Goal: Task Accomplishment & Management: Use online tool/utility

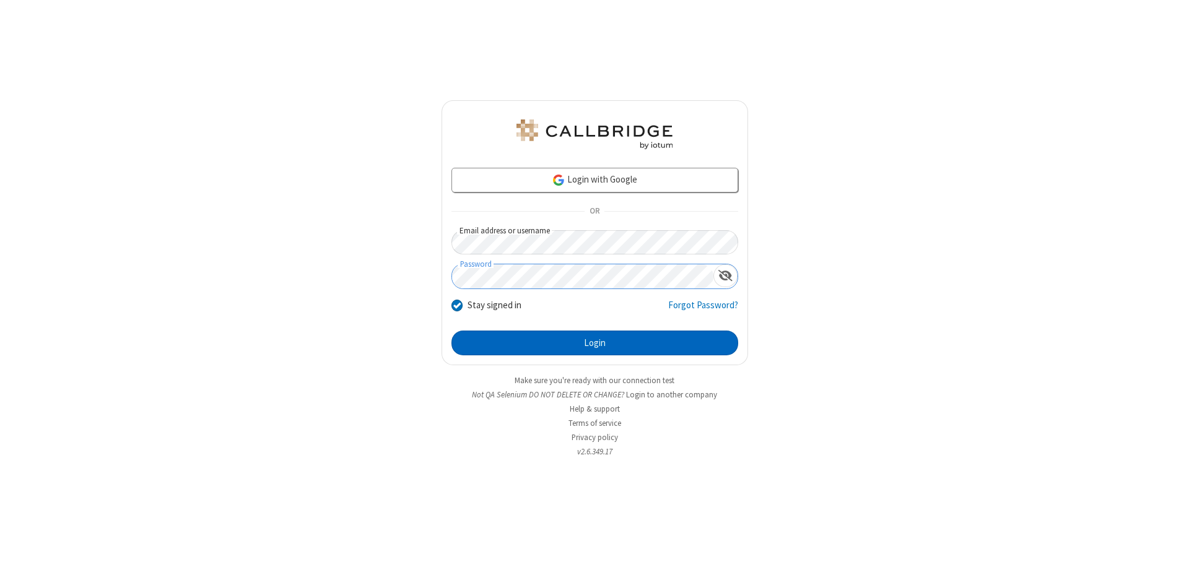
click at [595, 343] on button "Login" at bounding box center [595, 343] width 287 height 25
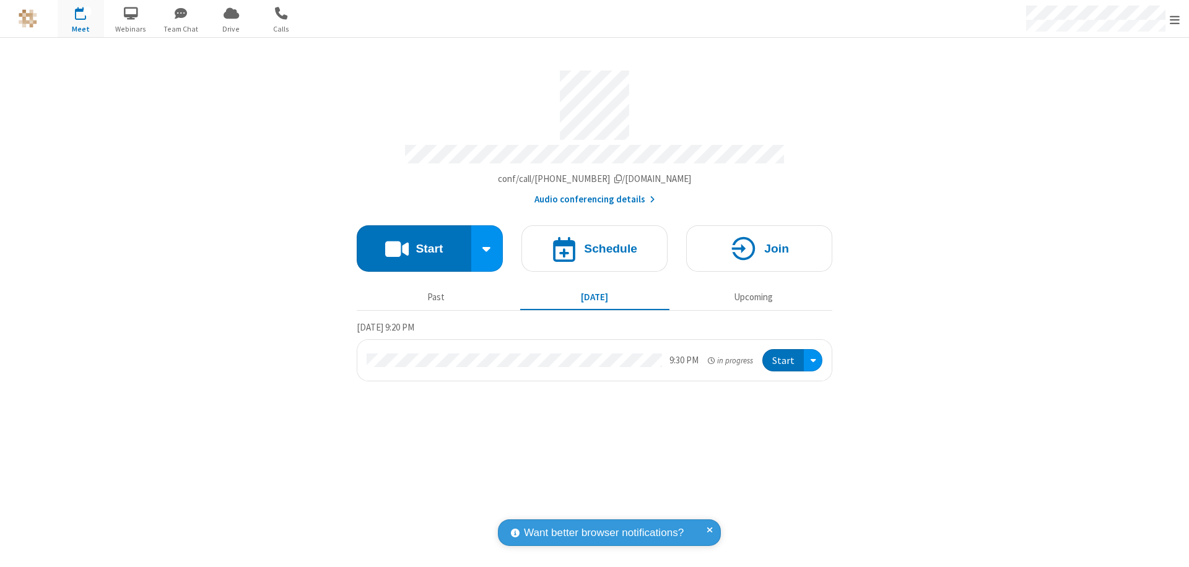
click at [1175, 19] on span "Open menu" at bounding box center [1175, 20] width 10 height 12
click at [231, 28] on span "Drive" at bounding box center [231, 29] width 46 height 11
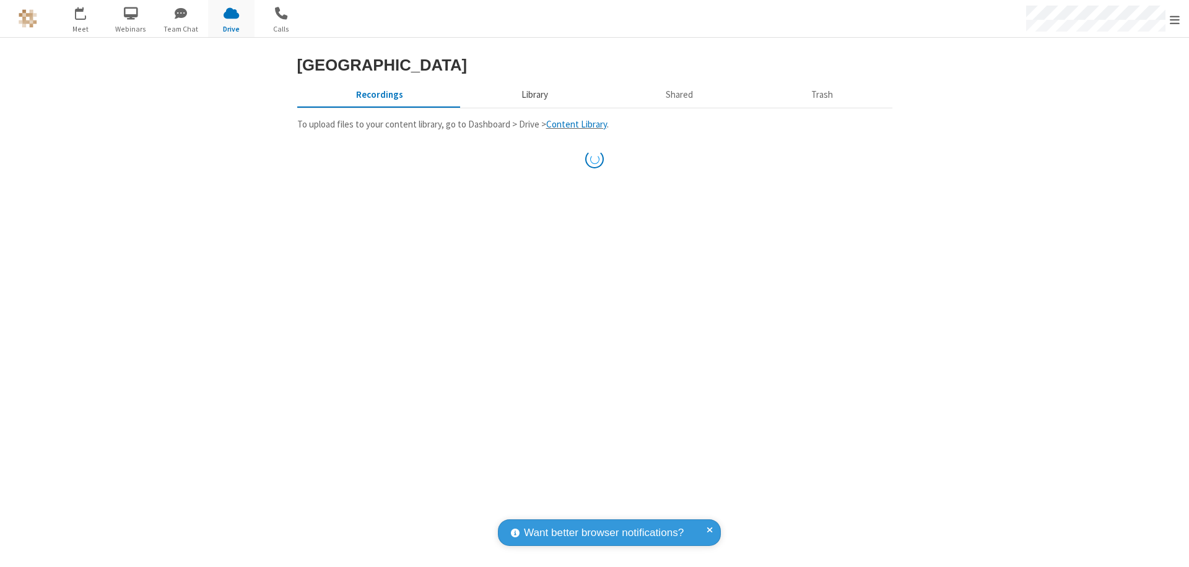
click at [533, 107] on button "Library" at bounding box center [534, 95] width 145 height 24
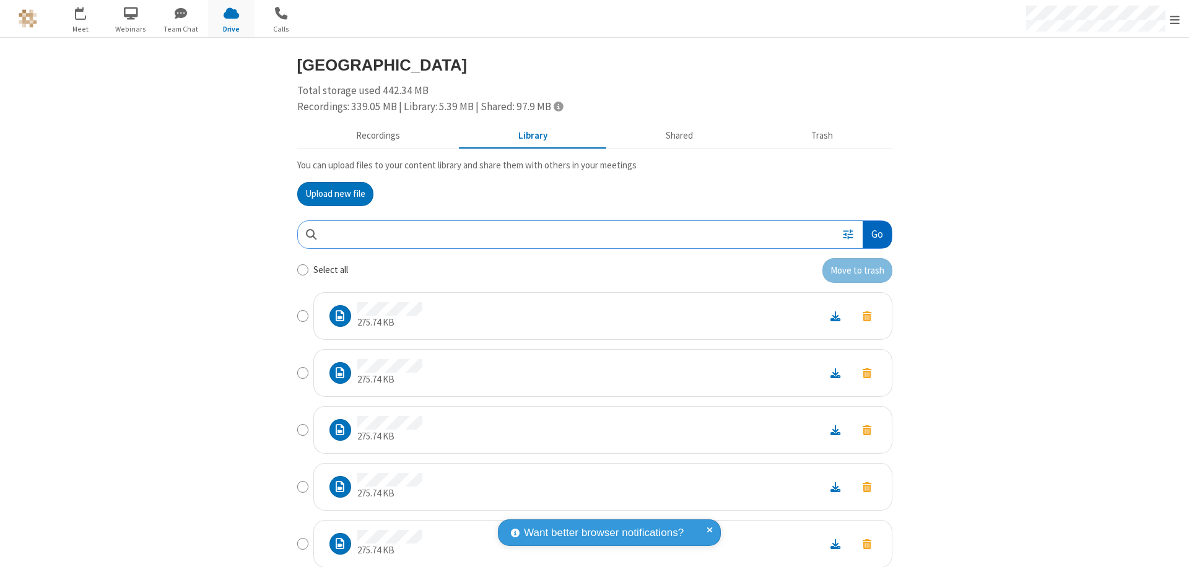
click at [872, 234] on button "Go" at bounding box center [877, 235] width 28 height 28
click at [330, 194] on button "Upload new file" at bounding box center [335, 194] width 76 height 25
